Goal: Information Seeking & Learning: Learn about a topic

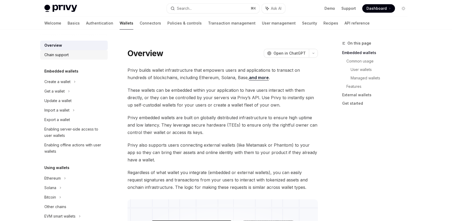
click at [83, 58] on div "Chain support" at bounding box center [74, 55] width 60 height 6
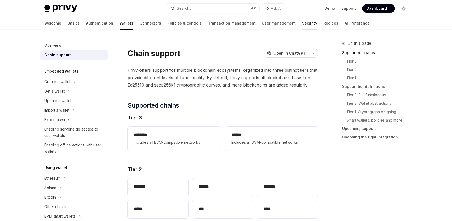
click at [302, 22] on link "Security" at bounding box center [309, 23] width 15 height 13
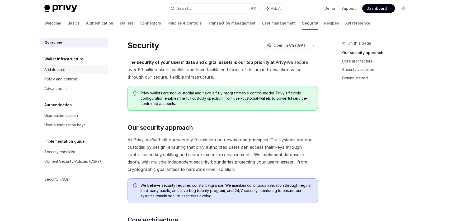
click at [75, 68] on div "Architecture" at bounding box center [74, 69] width 60 height 6
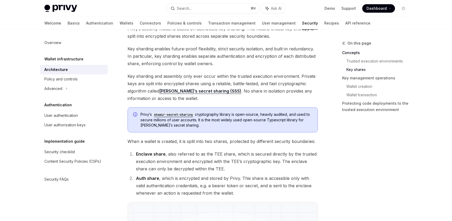
scroll to position [267, 0]
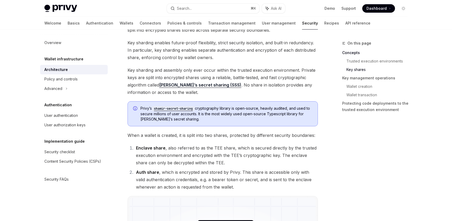
click at [219, 135] on span "When a wallet is created, it is split into two shares, protected by different s…" at bounding box center [222, 135] width 190 height 7
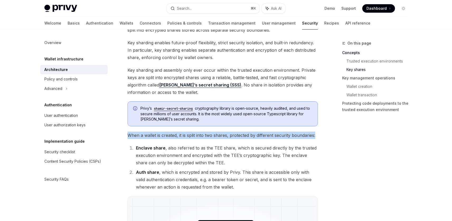
click at [219, 135] on span "When a wallet is created, it is split into two shares, protected by different s…" at bounding box center [222, 135] width 190 height 7
click at [231, 135] on span "When a wallet is created, it is split into two shares, protected by different s…" at bounding box center [222, 135] width 190 height 7
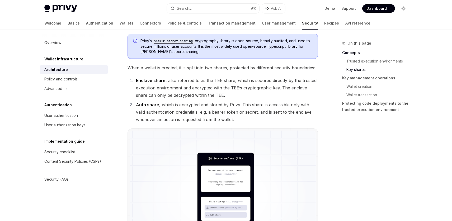
scroll to position [333, 0]
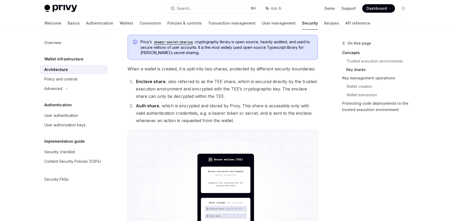
click at [212, 89] on li "Enclave share , also referred to as the TEE share, which is secured directly by…" at bounding box center [225, 89] width 183 height 22
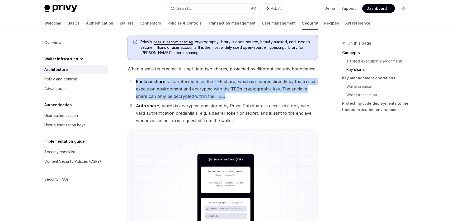
click at [212, 89] on li "Enclave share , also referred to as the TEE share, which is secured directly by…" at bounding box center [225, 89] width 183 height 22
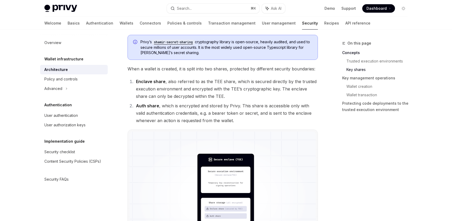
click at [215, 114] on li "Auth share , which is encrypted and stored by Privy. This share is accessible o…" at bounding box center [225, 113] width 183 height 22
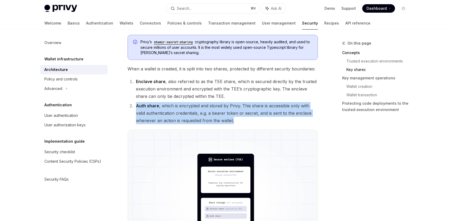
click at [215, 114] on li "Auth share , which is encrypted and stored by Privy. This share is accessible o…" at bounding box center [225, 113] width 183 height 22
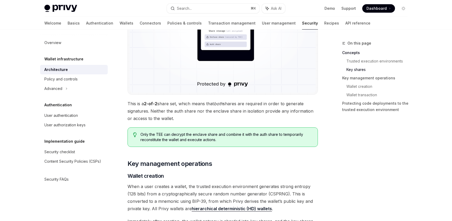
scroll to position [504, 0]
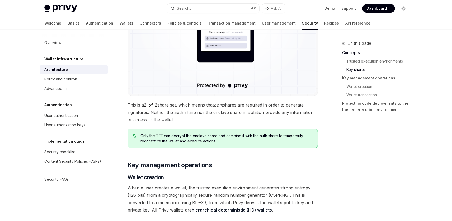
click at [217, 112] on span "This is a 2-of-2 share set, which means that both shares are required in order …" at bounding box center [222, 112] width 190 height 22
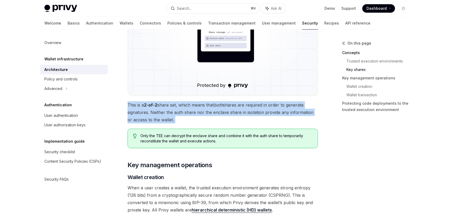
click at [217, 112] on span "This is a 2-of-2 share set, which means that both shares are required in order …" at bounding box center [222, 112] width 190 height 22
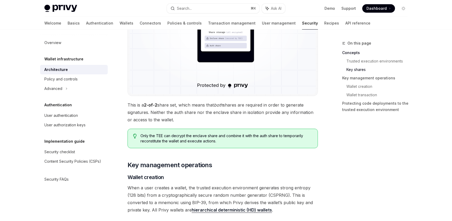
click at [202, 141] on span "Only the TEE can decrypt the enclave share and combine it with the auth share t…" at bounding box center [226, 138] width 172 height 11
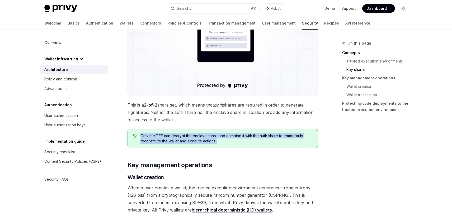
click at [202, 141] on span "Only the TEE can decrypt the enclave share and combine it with the auth share t…" at bounding box center [226, 138] width 172 height 11
click at [205, 141] on span "Only the TEE can decrypt the enclave share and combine it with the auth share t…" at bounding box center [226, 138] width 172 height 11
drag, startPoint x: 207, startPoint y: 141, endPoint x: 172, endPoint y: 137, distance: 35.6
click at [172, 137] on span "Only the TEE can decrypt the enclave share and combine it with the auth share t…" at bounding box center [226, 138] width 172 height 11
click at [193, 144] on div "Only the TEE can decrypt the enclave share and combine it with the auth share t…" at bounding box center [222, 139] width 190 height 20
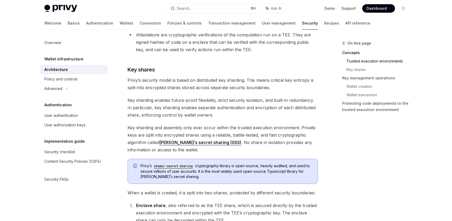
scroll to position [201, 0]
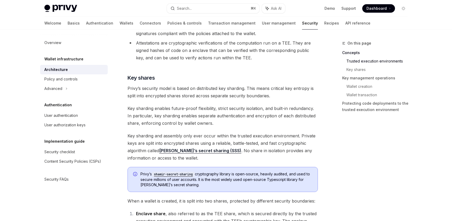
click at [226, 115] on span "Key sharding enables future-proof flexibility, strict security isolation, and b…" at bounding box center [222, 116] width 190 height 22
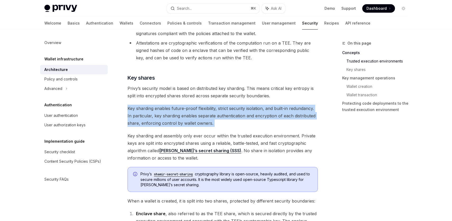
click at [226, 115] on span "Key sharding enables future-proof flexibility, strict security isolation, and b…" at bounding box center [222, 116] width 190 height 22
click at [233, 113] on span "Key sharding enables future-proof flexibility, strict security isolation, and b…" at bounding box center [222, 116] width 190 height 22
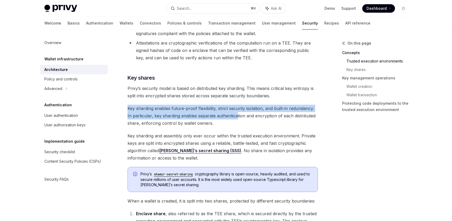
drag, startPoint x: 237, startPoint y: 115, endPoint x: 182, endPoint y: 104, distance: 55.9
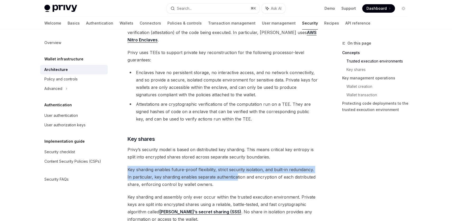
scroll to position [137, 0]
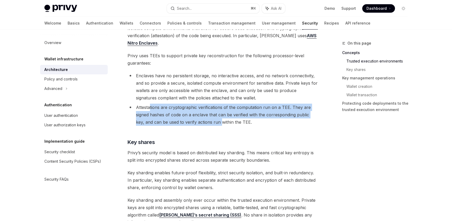
drag, startPoint x: 211, startPoint y: 122, endPoint x: 150, endPoint y: 109, distance: 62.1
click at [150, 109] on li "Attestations are cryptographic verifications of the computation run on a TEE. T…" at bounding box center [222, 115] width 190 height 22
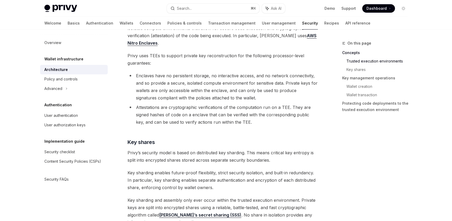
click at [195, 113] on li "Attestations are cryptographic verifications of the computation run on a TEE. T…" at bounding box center [222, 115] width 190 height 22
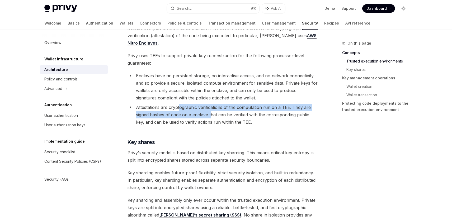
drag, startPoint x: 210, startPoint y: 116, endPoint x: 179, endPoint y: 107, distance: 32.5
click at [179, 107] on li "Attestations are cryptographic verifications of the computation run on a TEE. T…" at bounding box center [222, 115] width 190 height 22
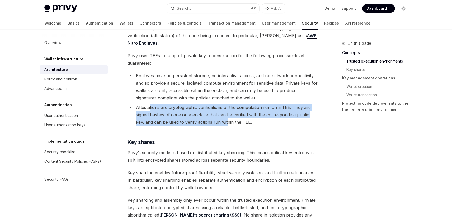
drag, startPoint x: 217, startPoint y: 123, endPoint x: 149, endPoint y: 109, distance: 69.0
click at [149, 109] on li "Attestations are cryptographic verifications of the computation run on a TEE. T…" at bounding box center [222, 115] width 190 height 22
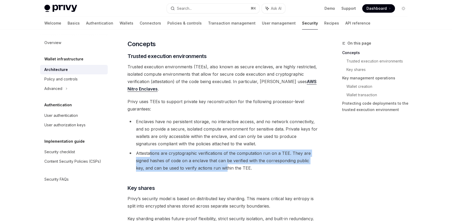
scroll to position [90, 0]
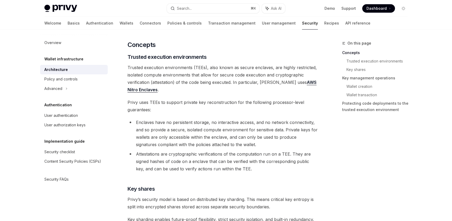
click at [169, 108] on span "Privy uses TEEs to support private key reconstruction for the following process…" at bounding box center [222, 106] width 190 height 15
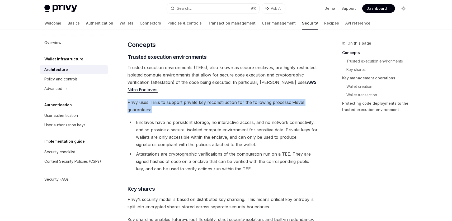
click at [169, 108] on span "Privy uses TEEs to support private key reconstruction for the following process…" at bounding box center [222, 106] width 190 height 15
click at [86, 23] on link "Authentication" at bounding box center [99, 23] width 27 height 13
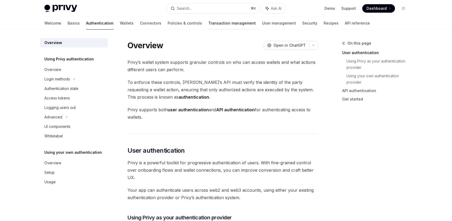
click at [216, 26] on link "Transaction management" at bounding box center [231, 23] width 47 height 13
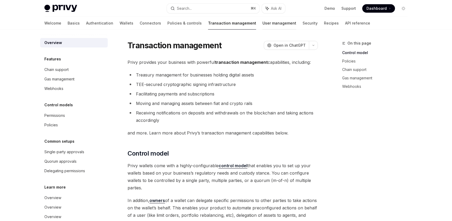
click at [262, 23] on link "User management" at bounding box center [279, 23] width 34 height 13
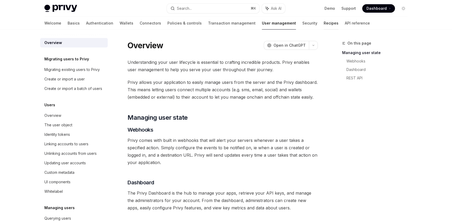
click at [323, 25] on link "Recipes" at bounding box center [330, 23] width 15 height 13
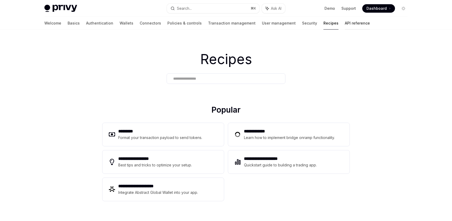
click at [345, 24] on link "API reference" at bounding box center [357, 23] width 25 height 13
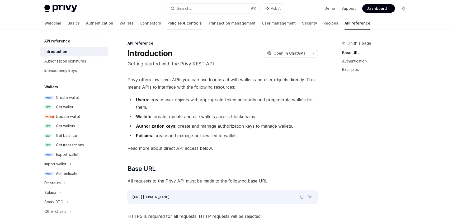
click at [167, 22] on link "Policies & controls" at bounding box center [184, 23] width 34 height 13
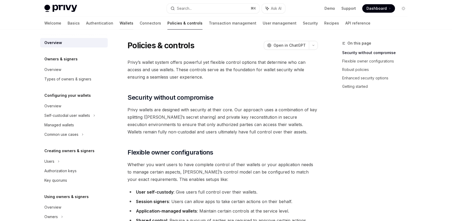
click at [120, 24] on link "Wallets" at bounding box center [127, 23] width 14 height 13
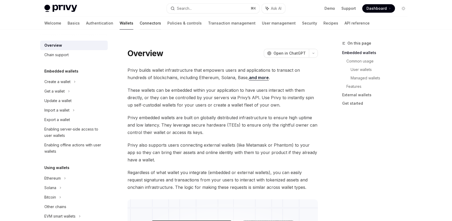
click at [140, 23] on link "Connectors" at bounding box center [150, 23] width 21 height 13
type textarea "*"
